Goal: Navigation & Orientation: Find specific page/section

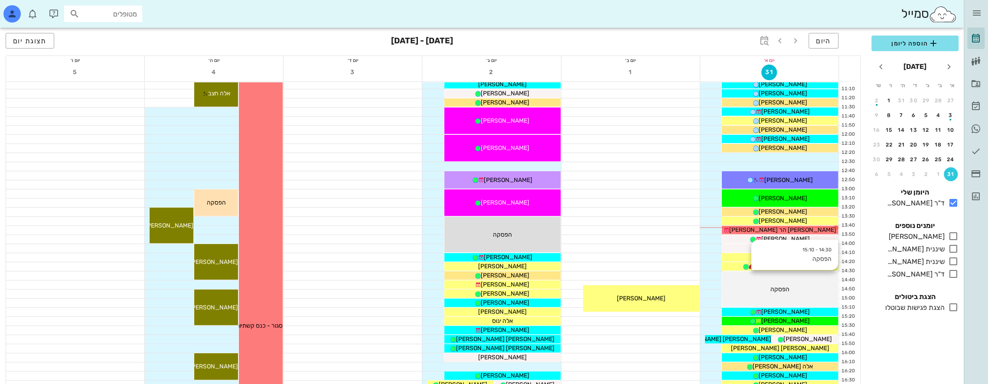
scroll to position [245, 0]
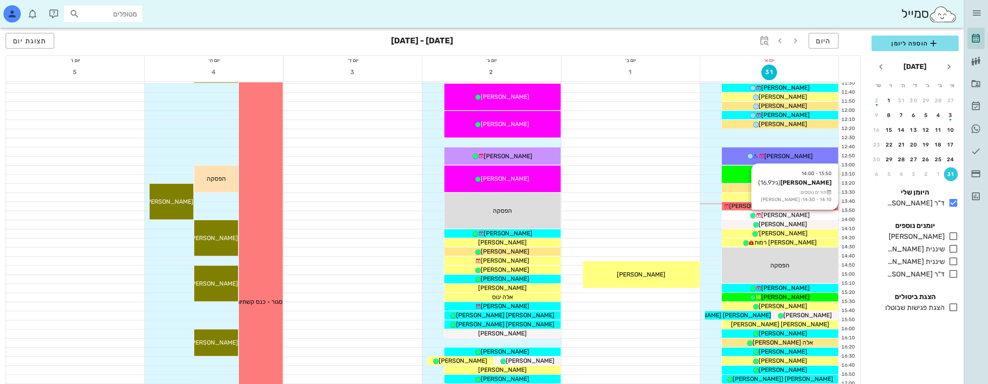
click at [798, 213] on div "יהלי הררי" at bounding box center [780, 215] width 116 height 9
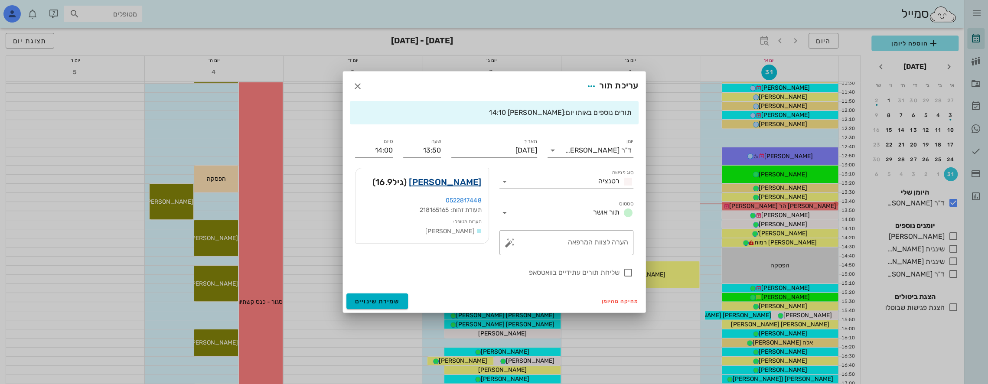
click at [466, 182] on link "יהלי הררי" at bounding box center [445, 182] width 72 height 14
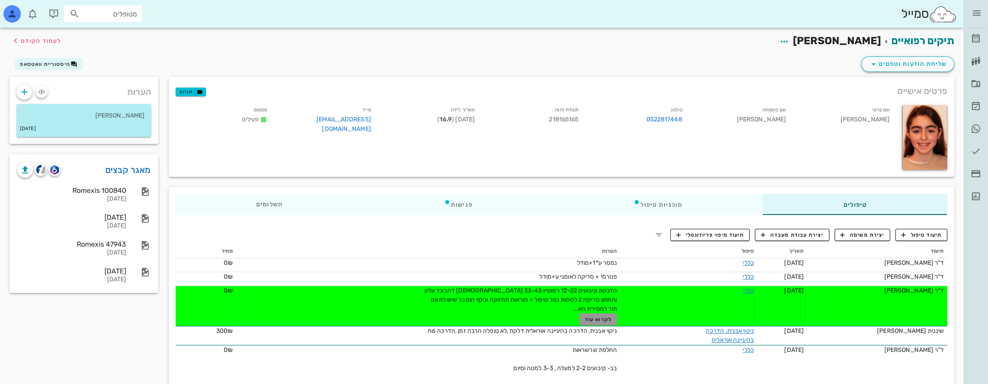
click at [588, 319] on span "לקרוא עוד" at bounding box center [598, 320] width 27 height 6
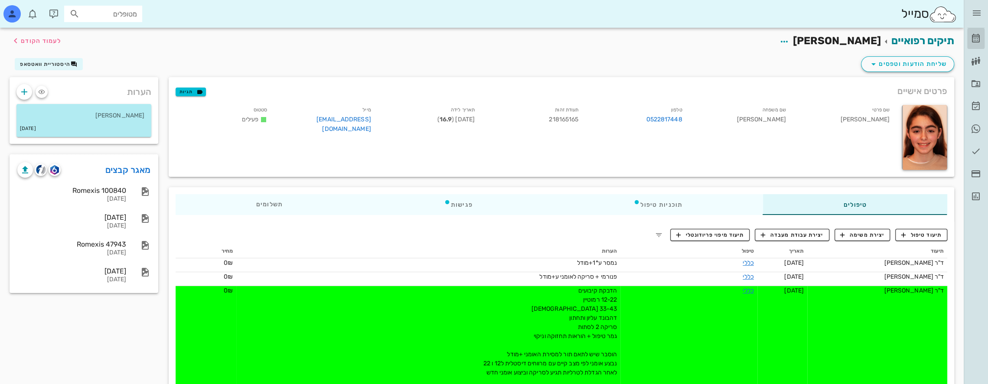
click at [973, 34] on icon at bounding box center [976, 38] width 10 height 10
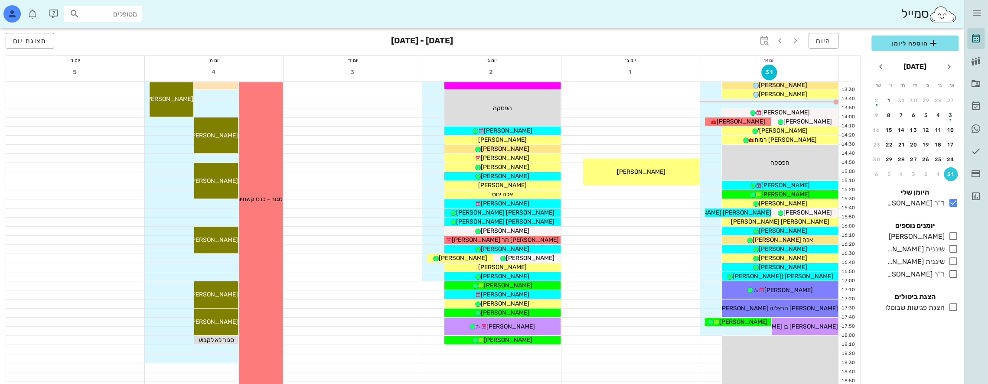
scroll to position [347, 0]
